Goal: Browse casually

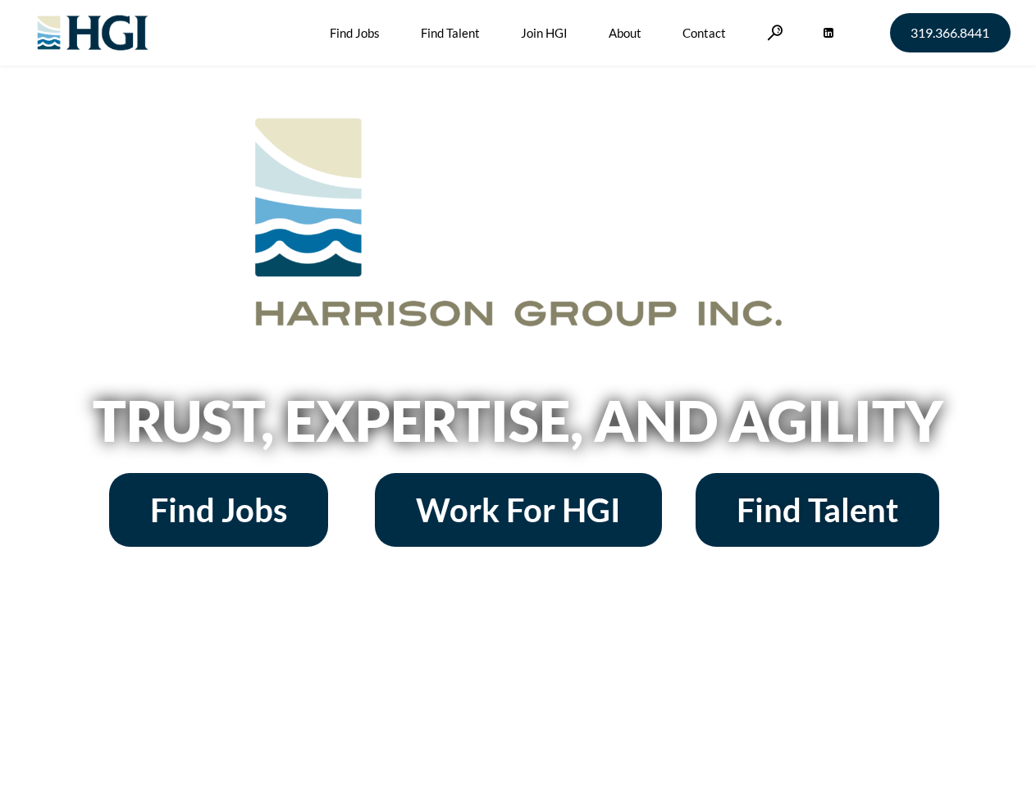
click at [517, 394] on h2 "Trust, Expertise, and Agility" at bounding box center [518, 421] width 935 height 56
click at [772, 32] on link at bounding box center [775, 33] width 16 height 16
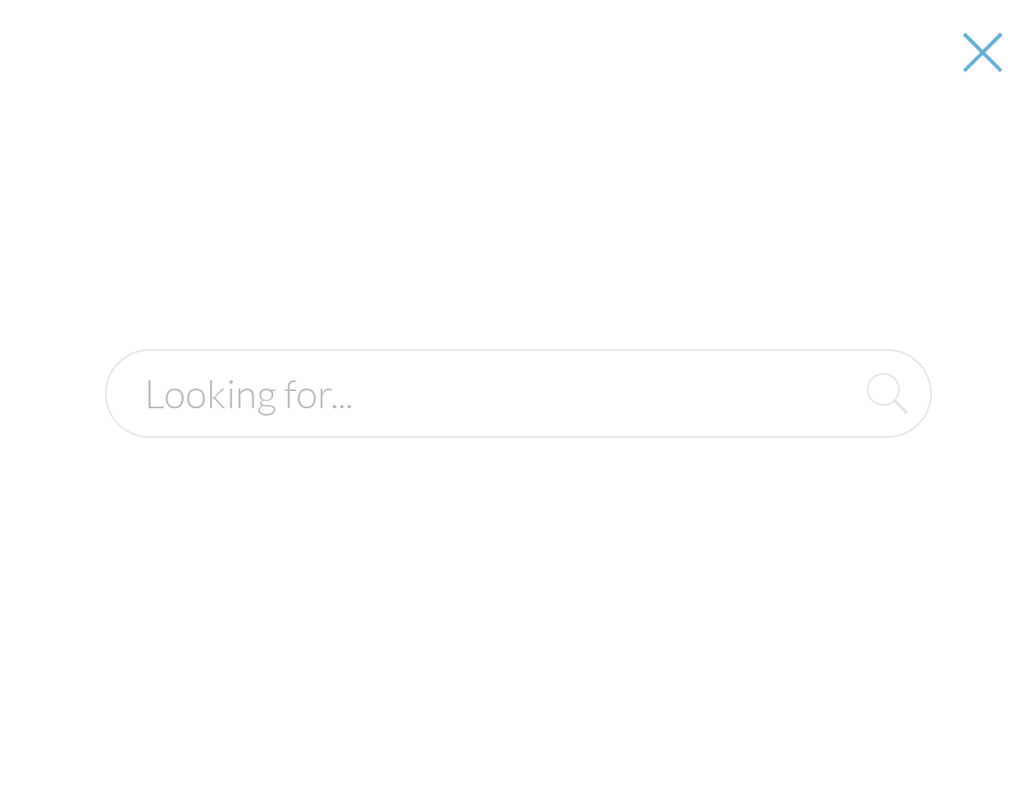
click at [517, 426] on h2 "Trust, Expertise, and Agility" at bounding box center [518, 421] width 935 height 56
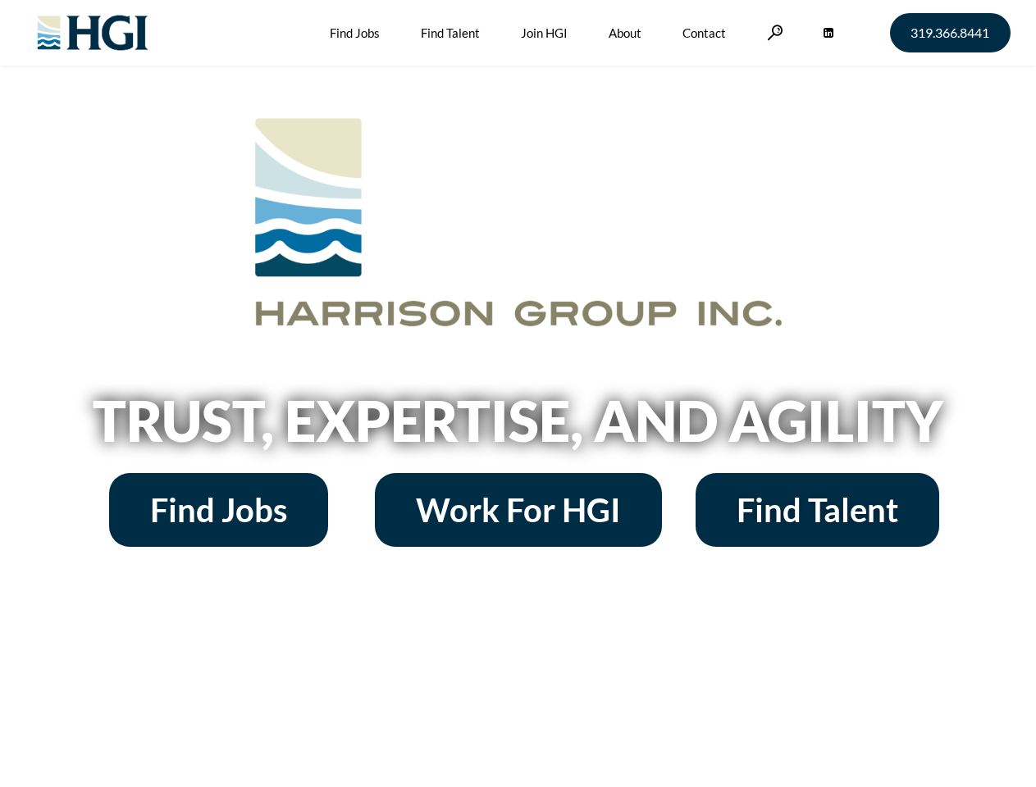
click at [517, 394] on h2 "Trust, Expertise, and Agility" at bounding box center [518, 421] width 935 height 56
click at [772, 32] on link at bounding box center [775, 33] width 16 height 16
click at [517, 426] on h2 "Trust, Expertise, and Agility" at bounding box center [518, 421] width 935 height 56
